Goal: Task Accomplishment & Management: Manage account settings

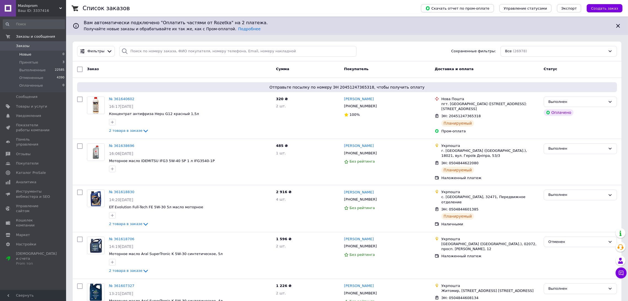
click at [34, 54] on li "Новые 0" at bounding box center [34, 55] width 68 height 8
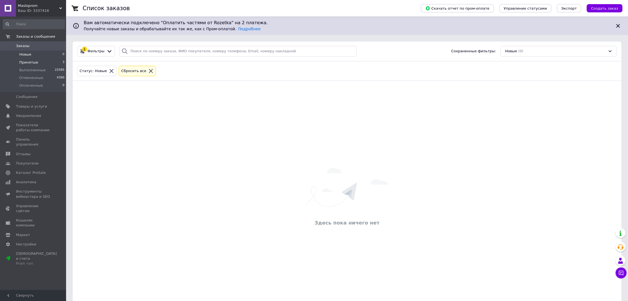
click at [42, 64] on li "Принятые 3" at bounding box center [34, 63] width 68 height 8
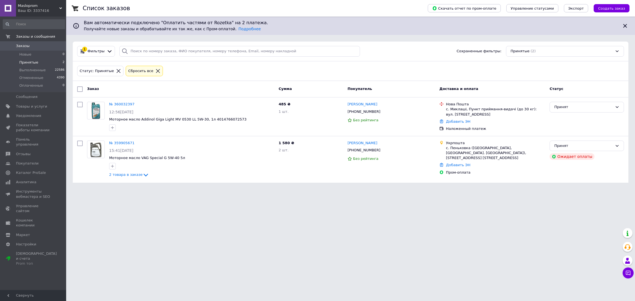
click at [36, 11] on div "Ваш ID: 3337416" at bounding box center [42, 10] width 48 height 5
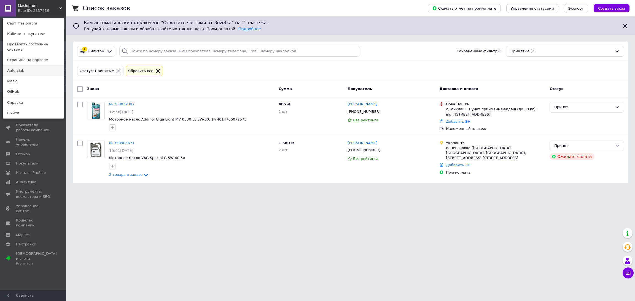
click at [30, 66] on link "Auto-club" at bounding box center [33, 71] width 61 height 10
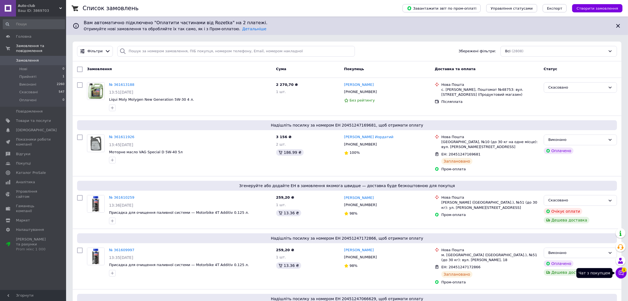
click at [622, 274] on icon at bounding box center [622, 273] width 6 height 6
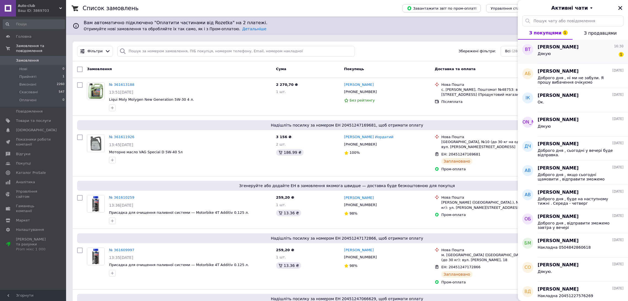
click at [580, 56] on div "Дякую 1" at bounding box center [581, 54] width 86 height 9
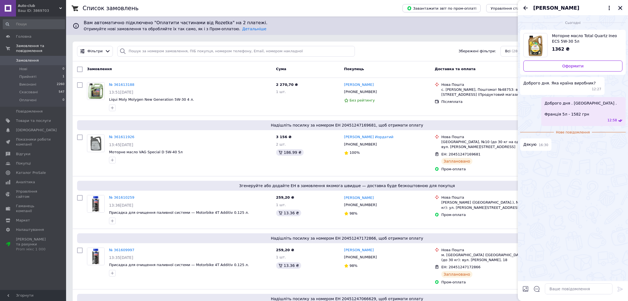
click at [622, 7] on icon "Закрити" at bounding box center [620, 8] width 5 height 5
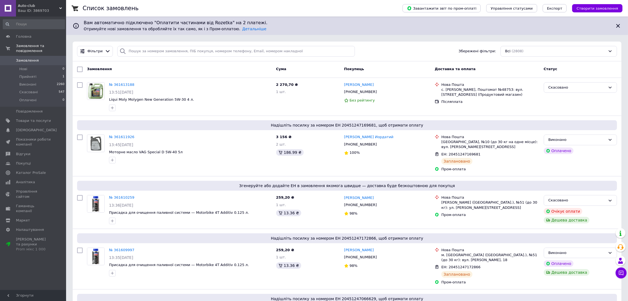
click at [26, 4] on span "Auto-club" at bounding box center [38, 5] width 41 height 5
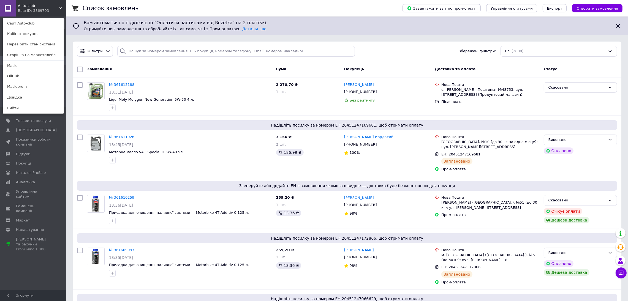
click at [32, 86] on link "Masloprom" at bounding box center [33, 87] width 61 height 10
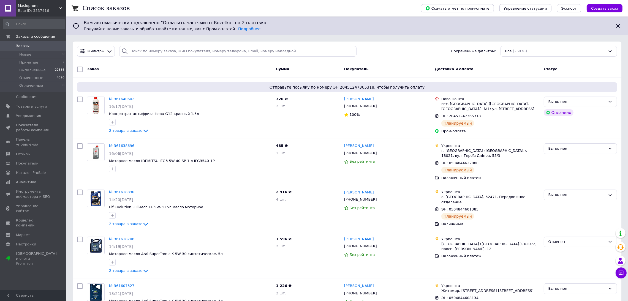
click at [107, 63] on div "Заказ Сумма Покупатель Доставка и оплата Статус" at bounding box center [347, 69] width 549 height 17
click at [36, 59] on li "Принятые 2" at bounding box center [34, 63] width 68 height 8
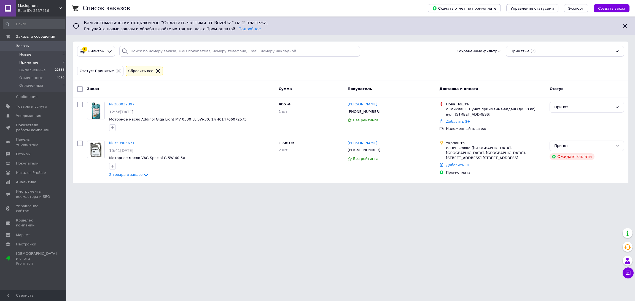
click at [36, 55] on li "Новые 0" at bounding box center [34, 55] width 68 height 8
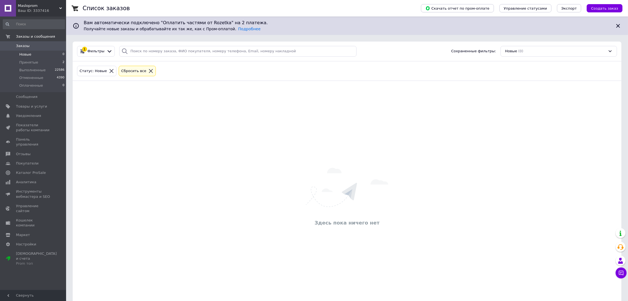
click at [28, 13] on div "Masloprom Ваш ID: 3337416" at bounding box center [41, 8] width 50 height 17
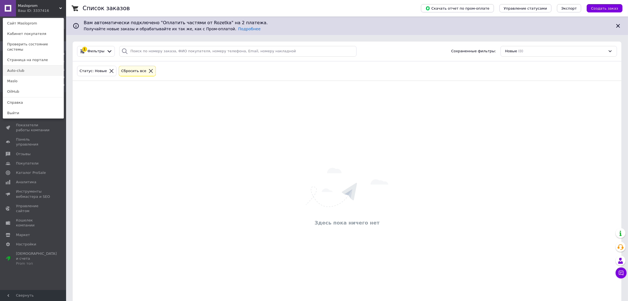
click at [33, 66] on link "Auto-club" at bounding box center [33, 71] width 61 height 10
